Goal: Transaction & Acquisition: Purchase product/service

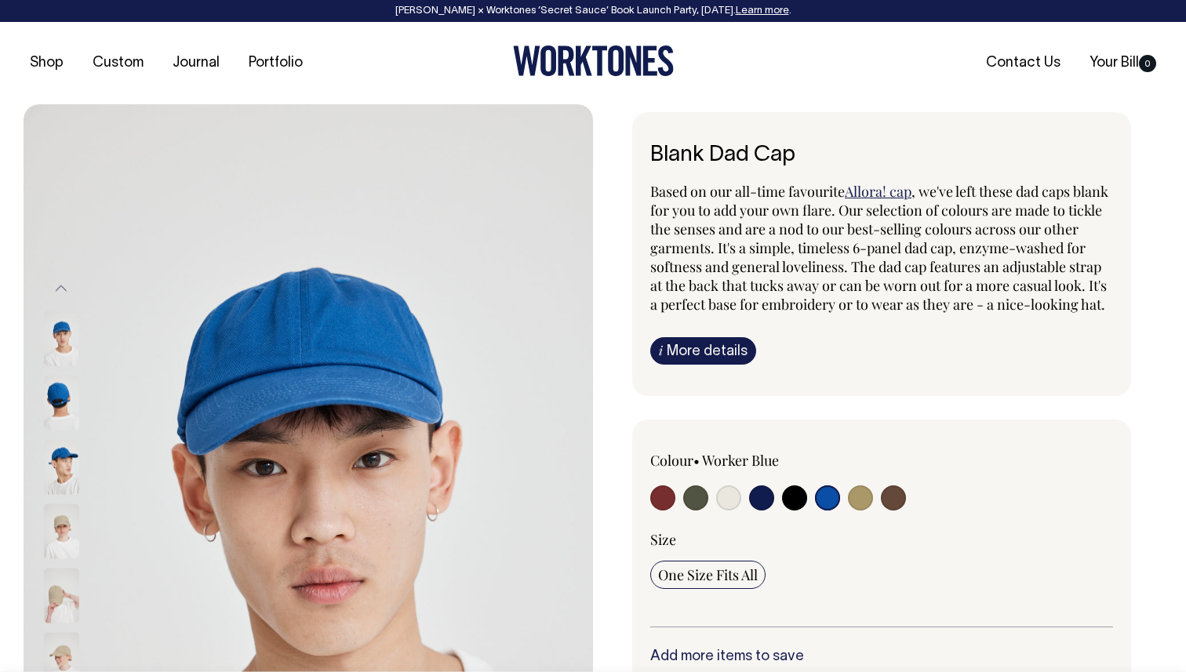
click at [669, 511] on input "radio" at bounding box center [662, 497] width 25 height 25
radio input "true"
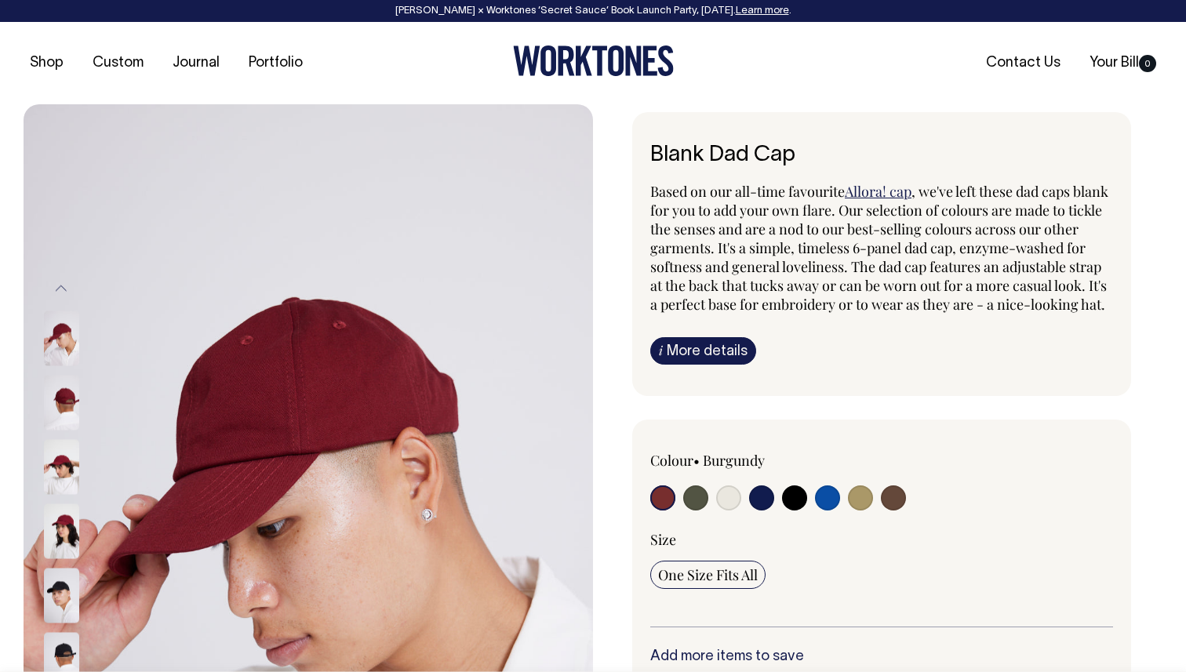
click at [694, 511] on input "radio" at bounding box center [695, 497] width 25 height 25
radio input "true"
select select "Olive"
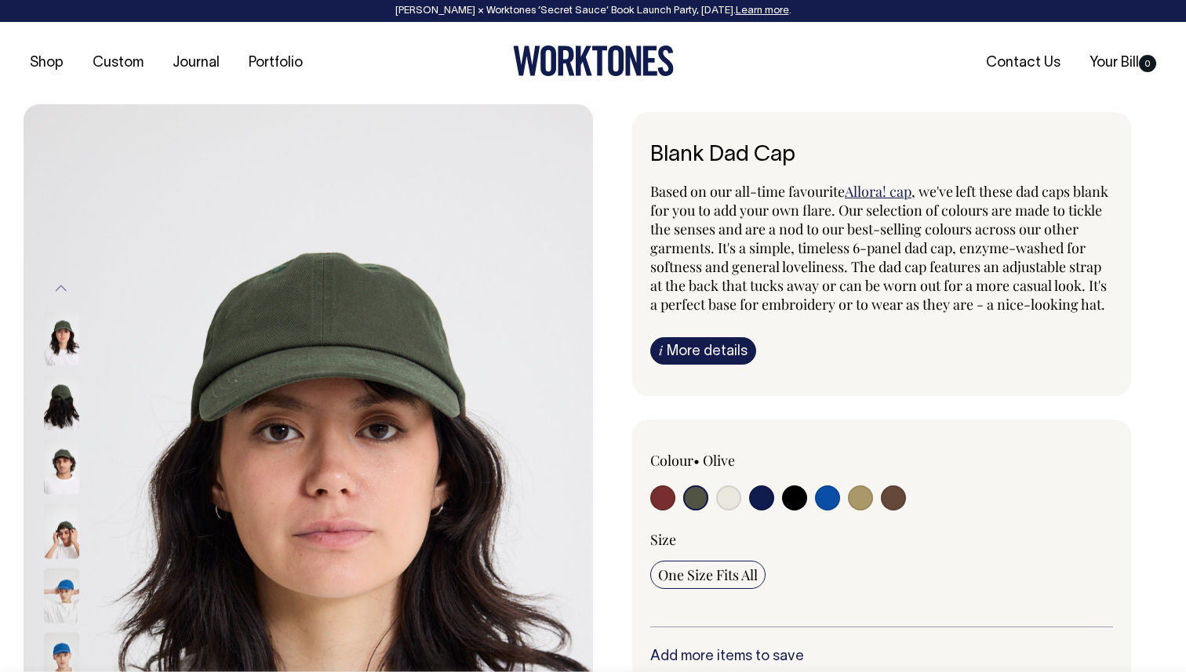
click at [894, 511] on input "radio" at bounding box center [893, 497] width 25 height 25
radio input "true"
select select "Espresso"
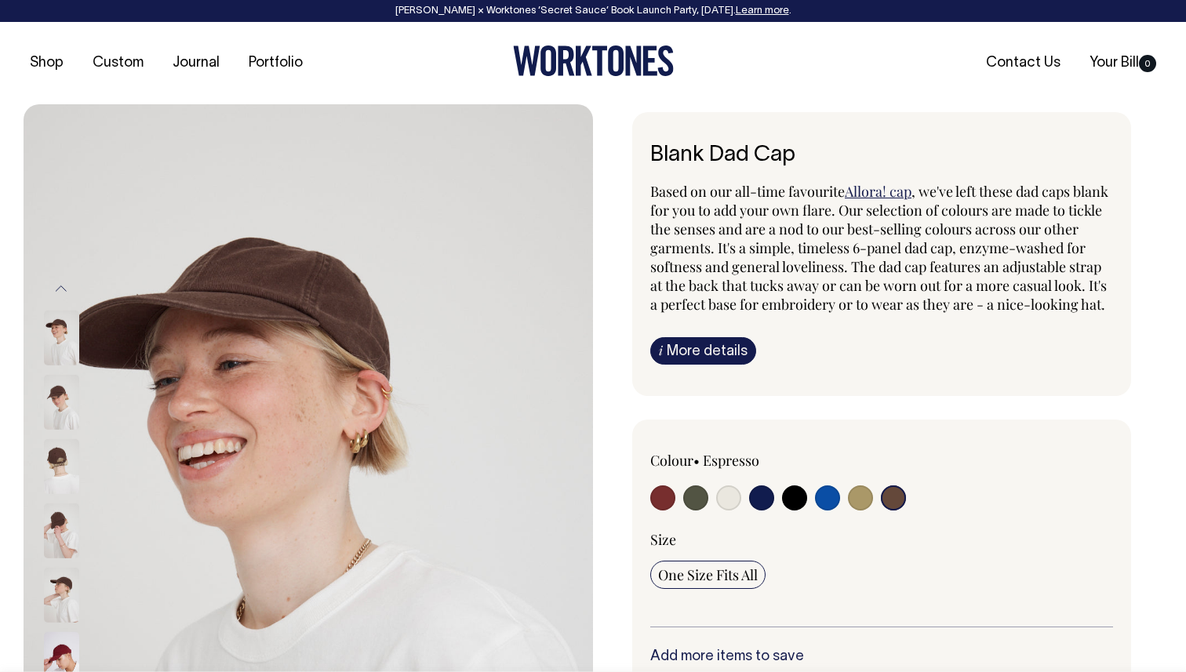
click at [877, 503] on div at bounding box center [974, 477] width 278 height 52
click at [850, 511] on input "radio" at bounding box center [860, 497] width 25 height 25
radio input "true"
select select "Washed Khaki"
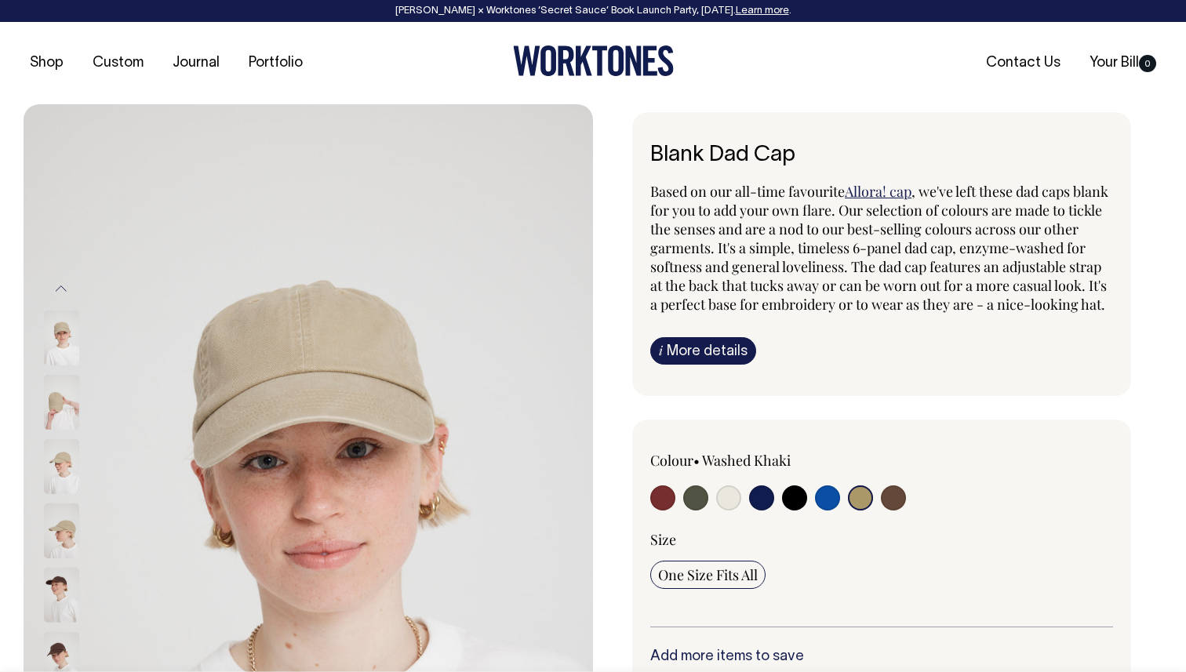
click at [816, 511] on input "radio" at bounding box center [827, 497] width 25 height 25
radio input "true"
select select "Worker Blue"
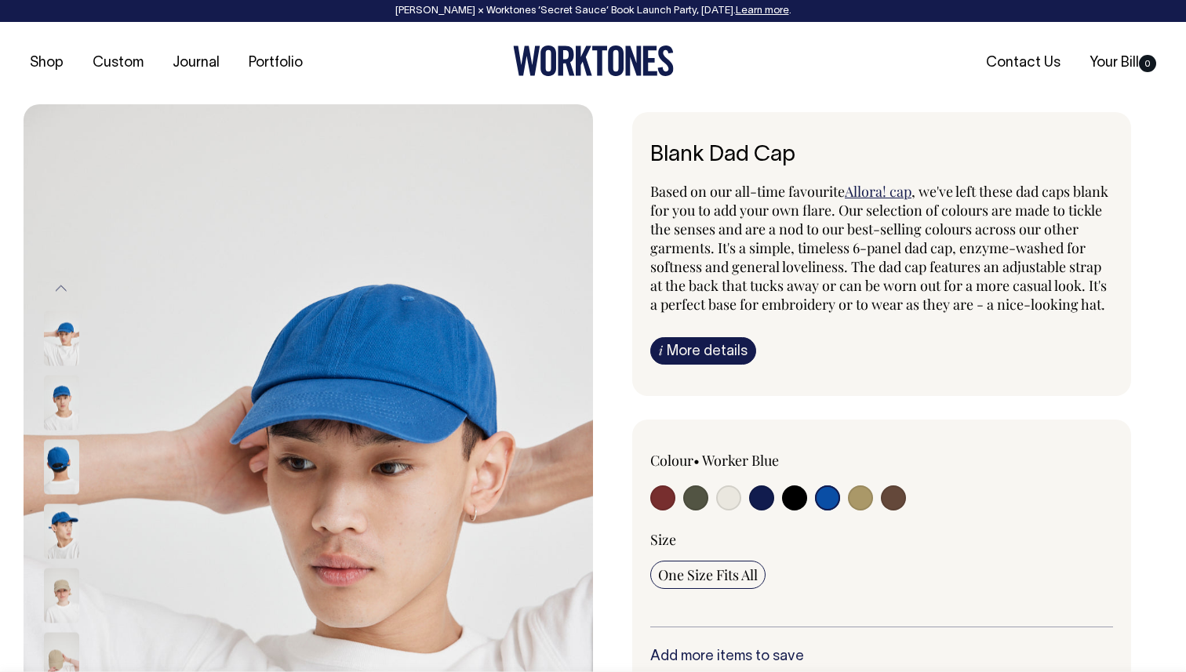
click at [772, 511] on input "radio" at bounding box center [761, 497] width 25 height 25
radio input "true"
select select "Dark Navy"
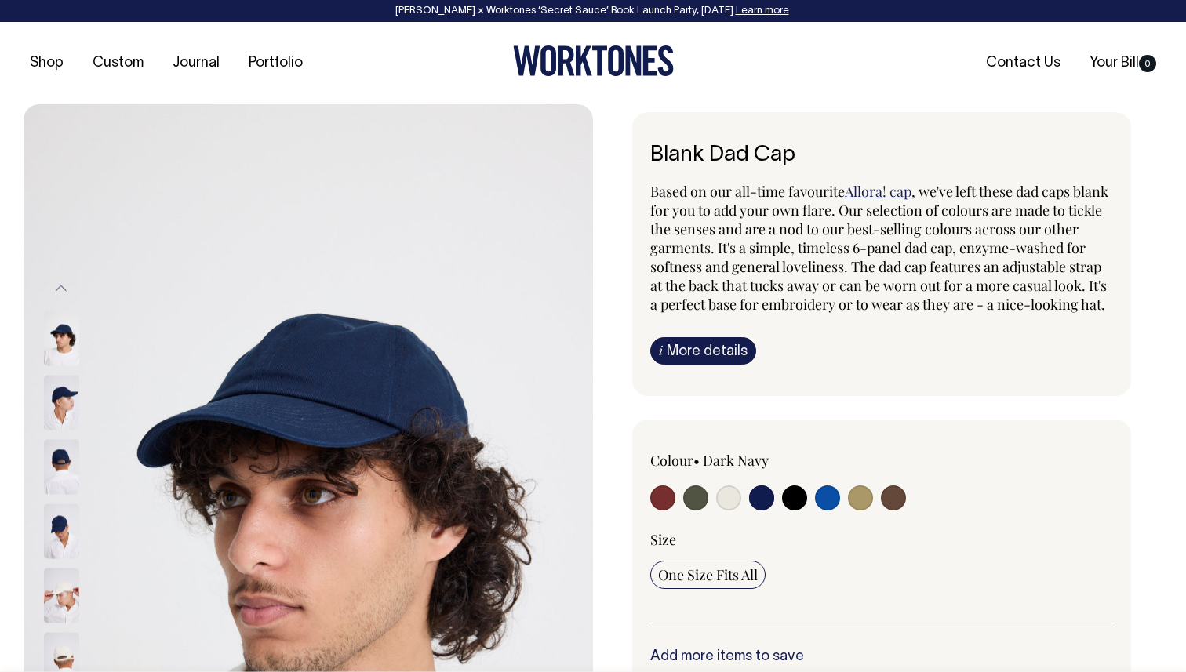
click at [825, 511] on input "radio" at bounding box center [827, 497] width 25 height 25
radio input "true"
select select "Worker Blue"
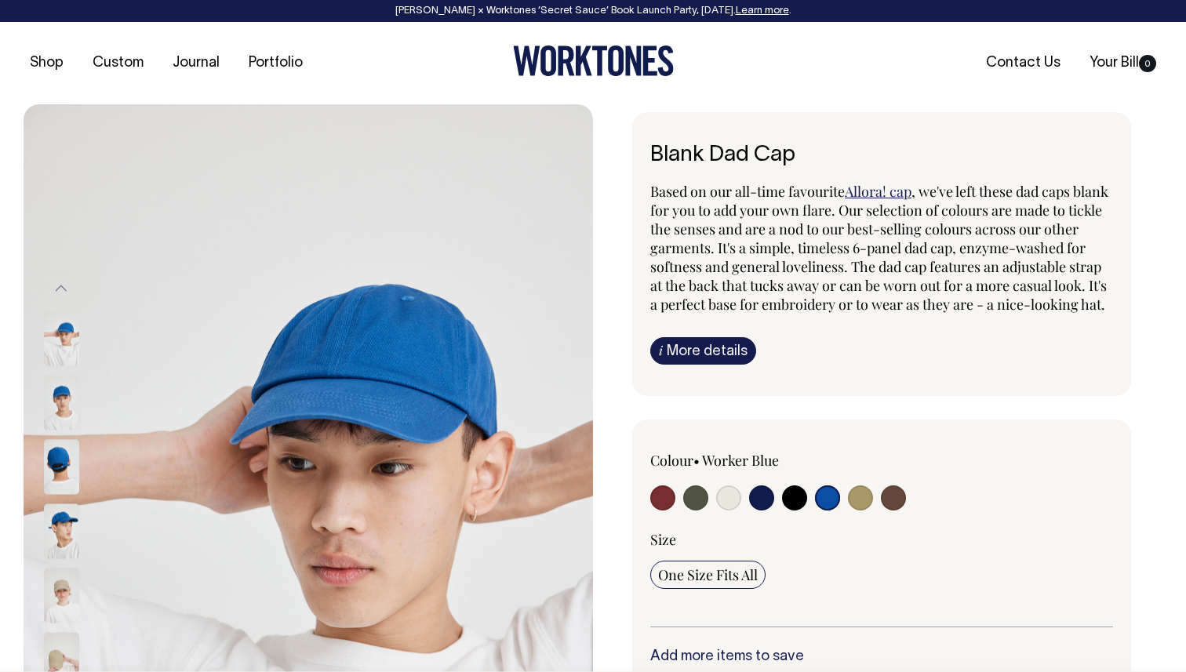
click at [660, 511] on input "radio" at bounding box center [662, 497] width 25 height 25
radio input "true"
select select "Burgundy"
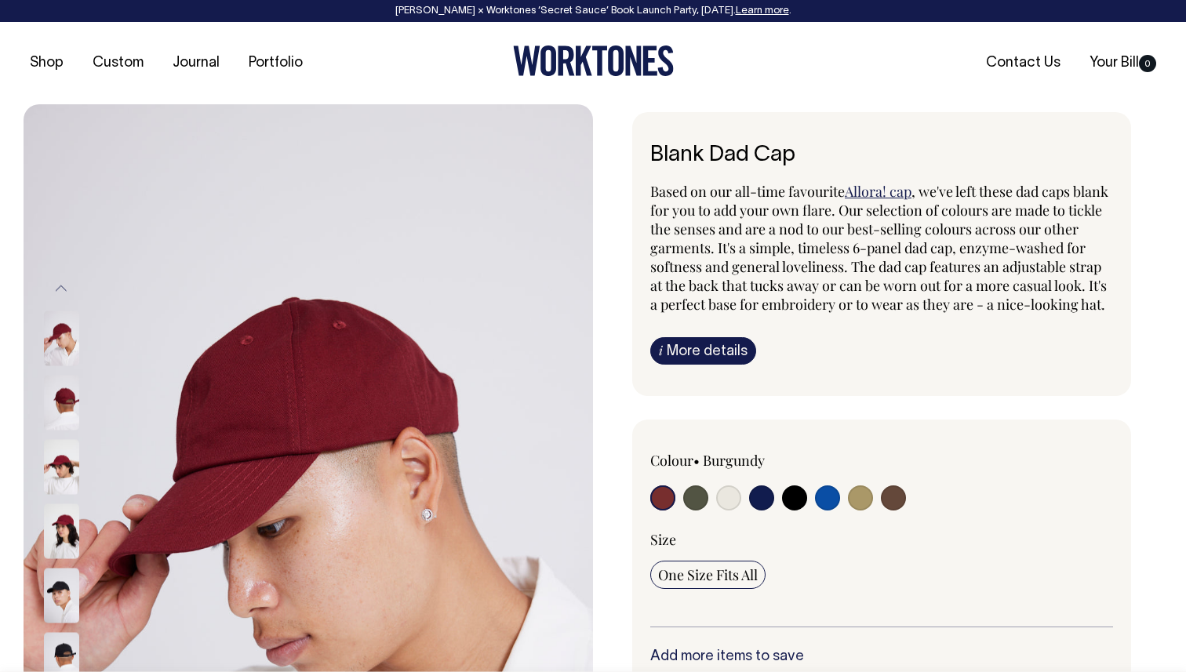
click at [826, 511] on input "radio" at bounding box center [827, 497] width 25 height 25
radio input "true"
select select "Worker Blue"
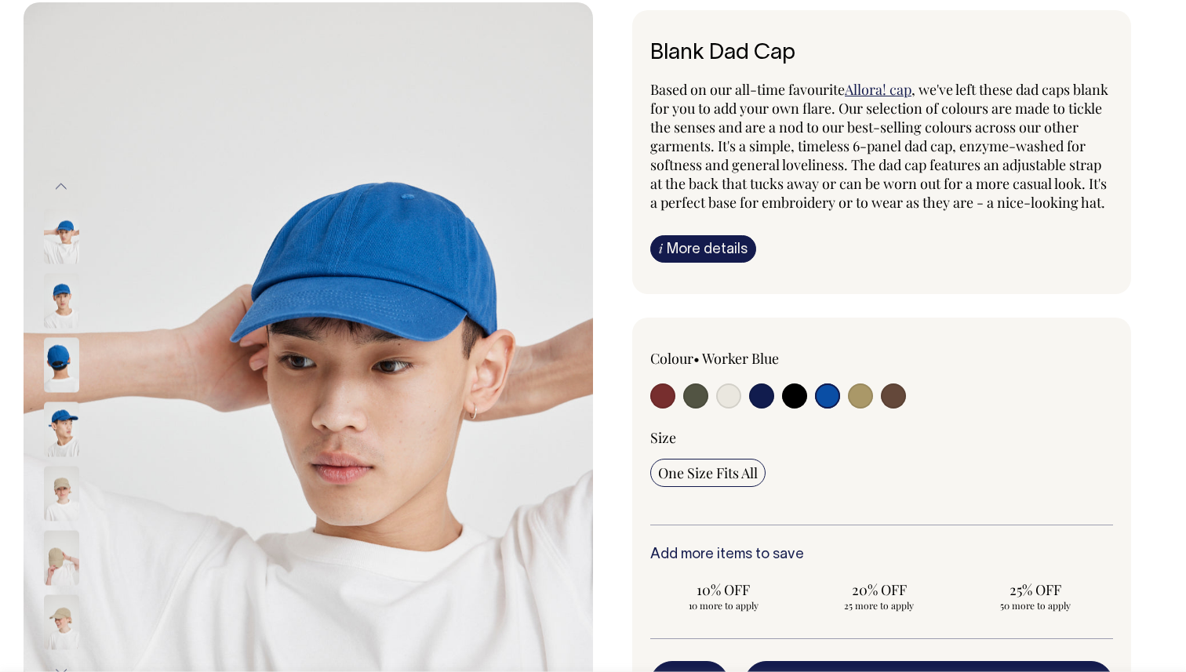
scroll to position [102, 0]
click at [64, 225] on img at bounding box center [61, 236] width 35 height 55
click at [64, 289] on img at bounding box center [61, 301] width 35 height 55
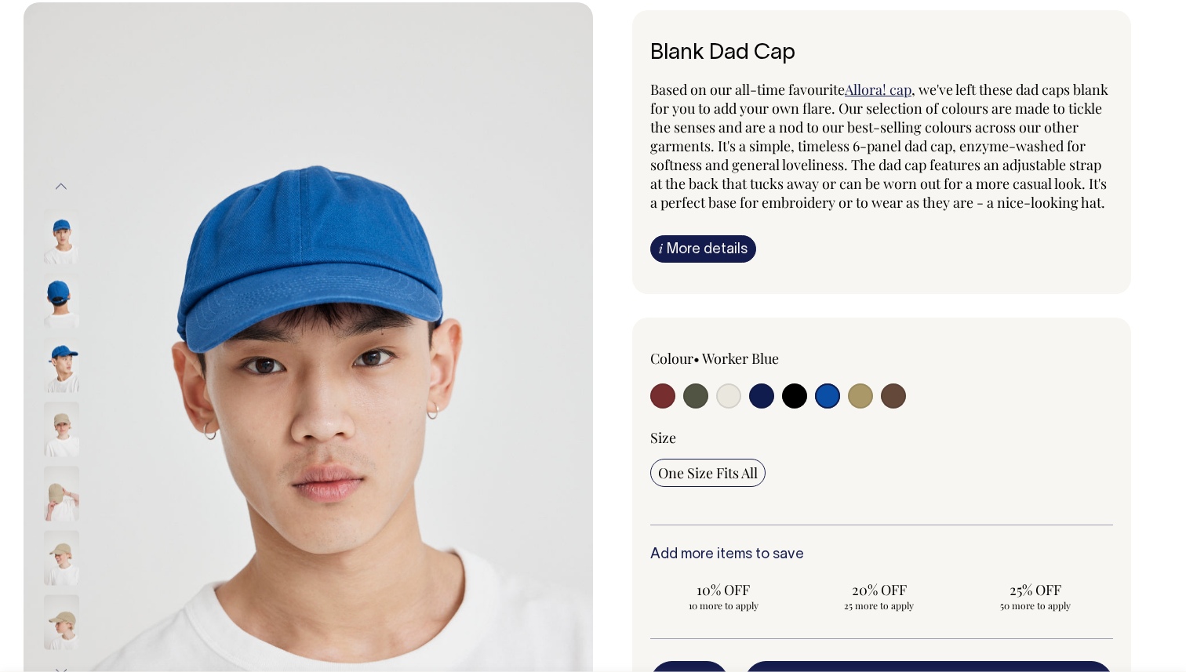
click at [60, 375] on img at bounding box center [61, 365] width 35 height 55
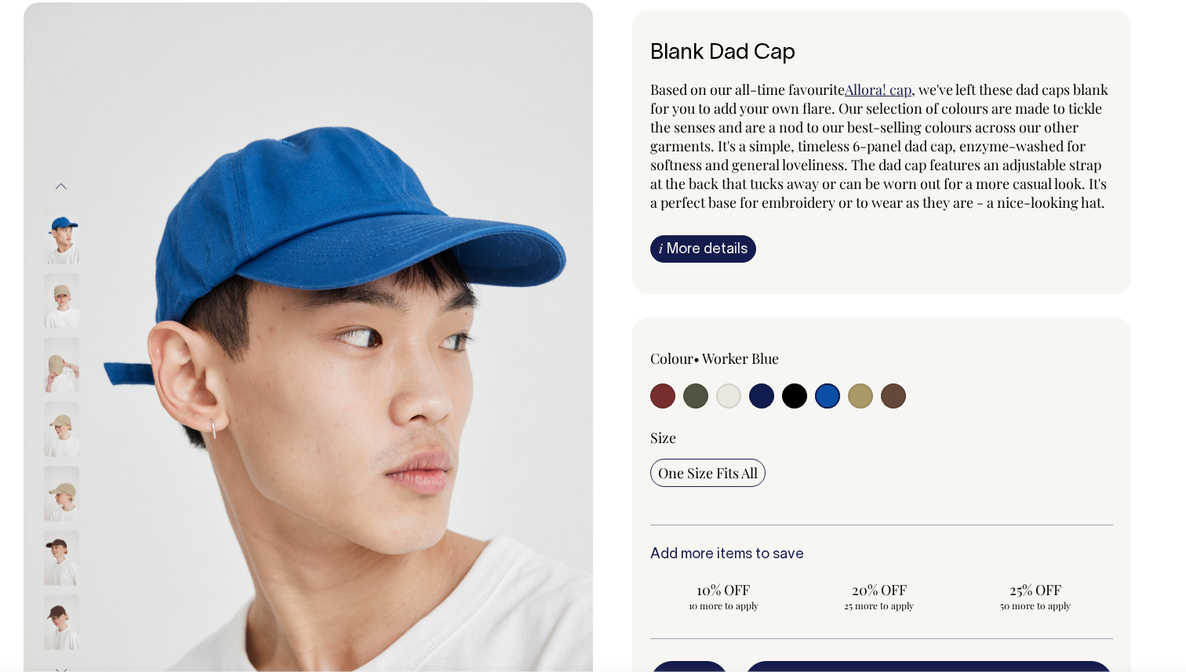
click at [60, 307] on div at bounding box center [82, 301] width 78 height 64
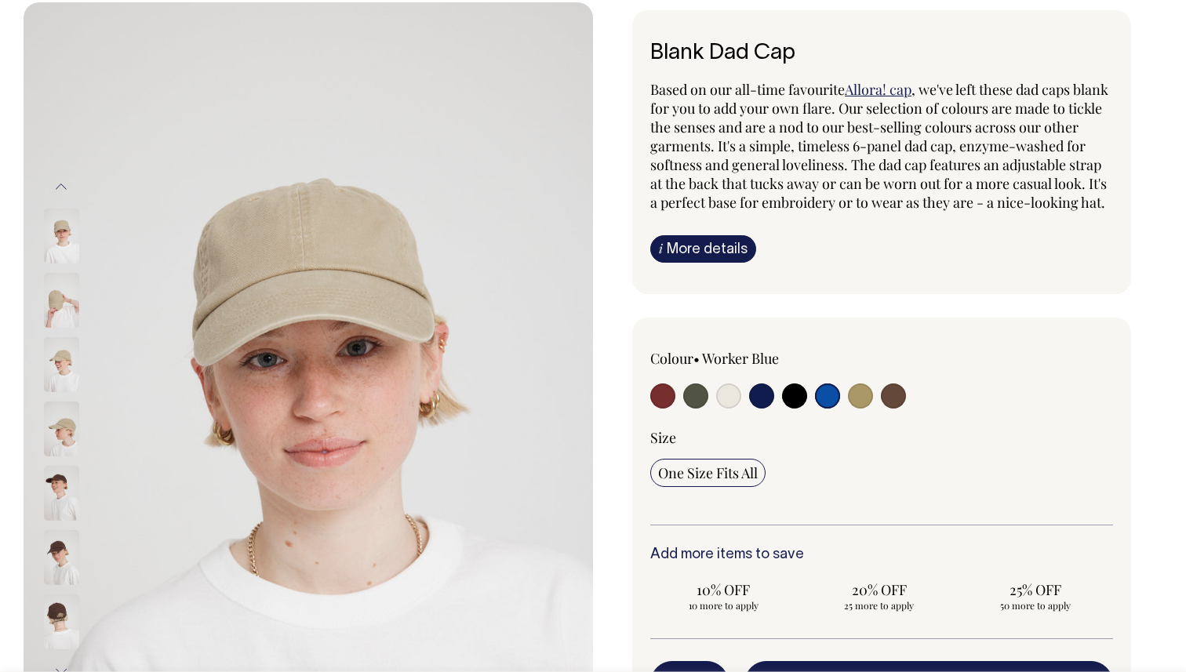
click at [63, 183] on button "Previous" at bounding box center [61, 186] width 24 height 35
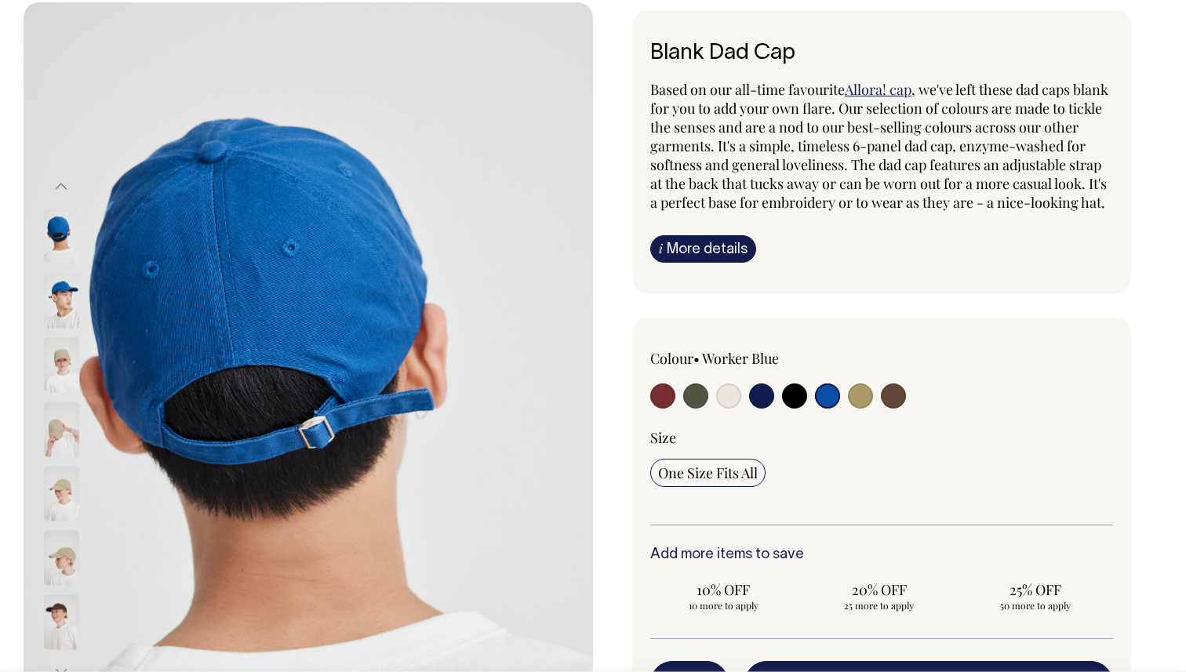
click at [67, 252] on img at bounding box center [61, 236] width 35 height 55
click at [706, 409] on input "radio" at bounding box center [695, 395] width 25 height 25
radio input "true"
select select "Olive"
